Goal: Transaction & Acquisition: Book appointment/travel/reservation

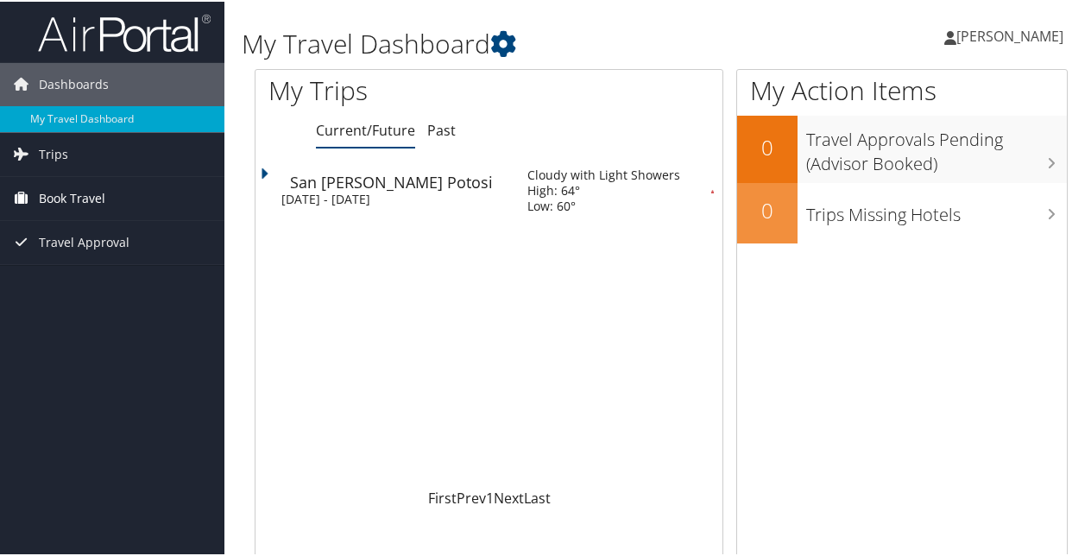
click at [69, 195] on span "Book Travel" at bounding box center [72, 196] width 66 height 43
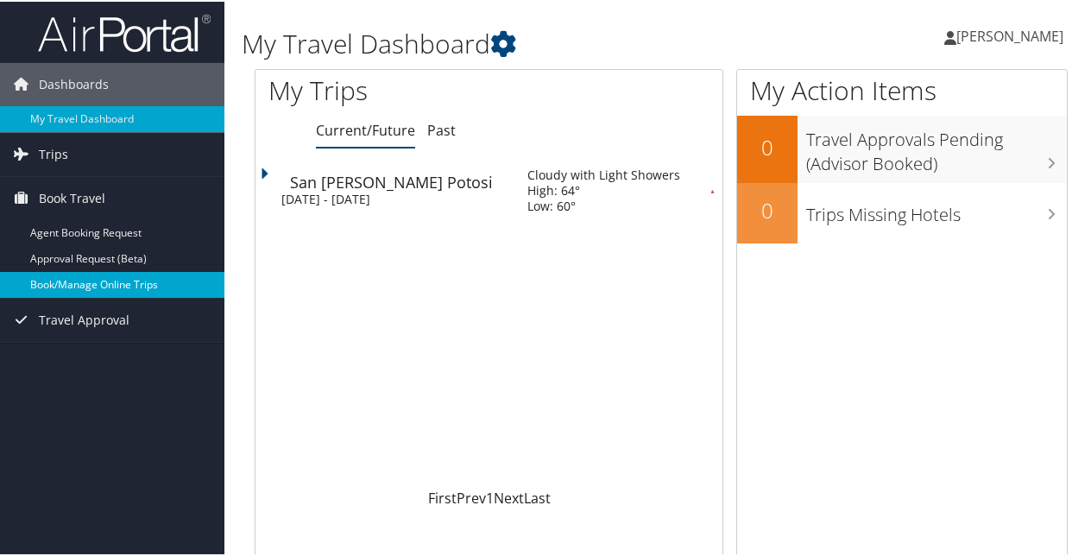
click at [112, 280] on link "Book/Manage Online Trips" at bounding box center [112, 283] width 224 height 26
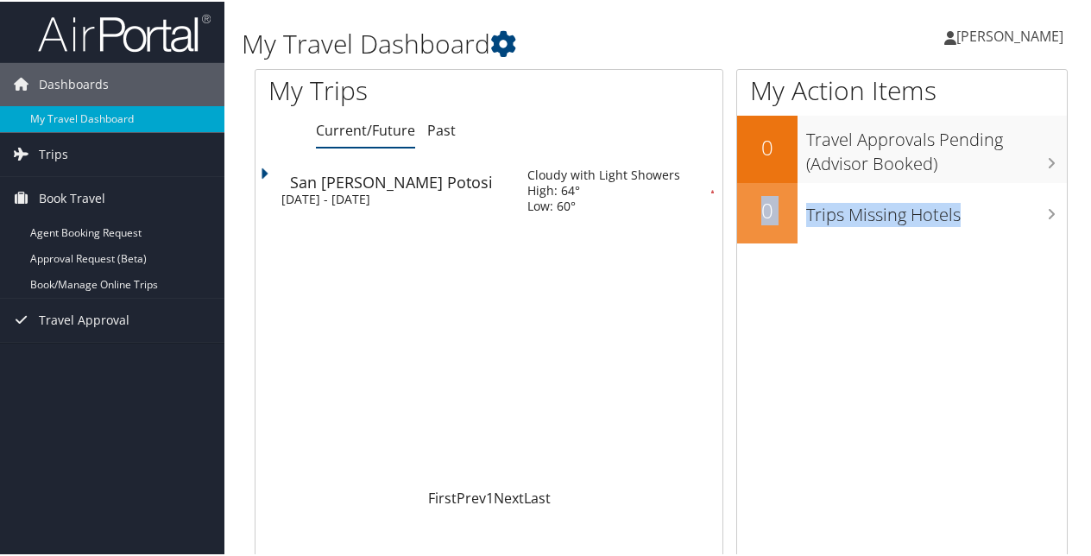
drag, startPoint x: 1089, startPoint y: 148, endPoint x: 1097, endPoint y: 292, distance: 143.5
click at [1090, 292] on html "Menu Dashboards ► My Travel Dashboard Trips ► Current/Future Trips Past Trips T…" at bounding box center [549, 278] width 1098 height 556
click at [725, 429] on div "My Trips Current/Future Past Loading... San Luis Potosi Mon 6 Oct 2025 - Fri 10…" at bounding box center [496, 318] width 482 height 502
click at [51, 152] on span "Trips" at bounding box center [53, 152] width 29 height 43
